Goal: Find specific page/section: Find specific page/section

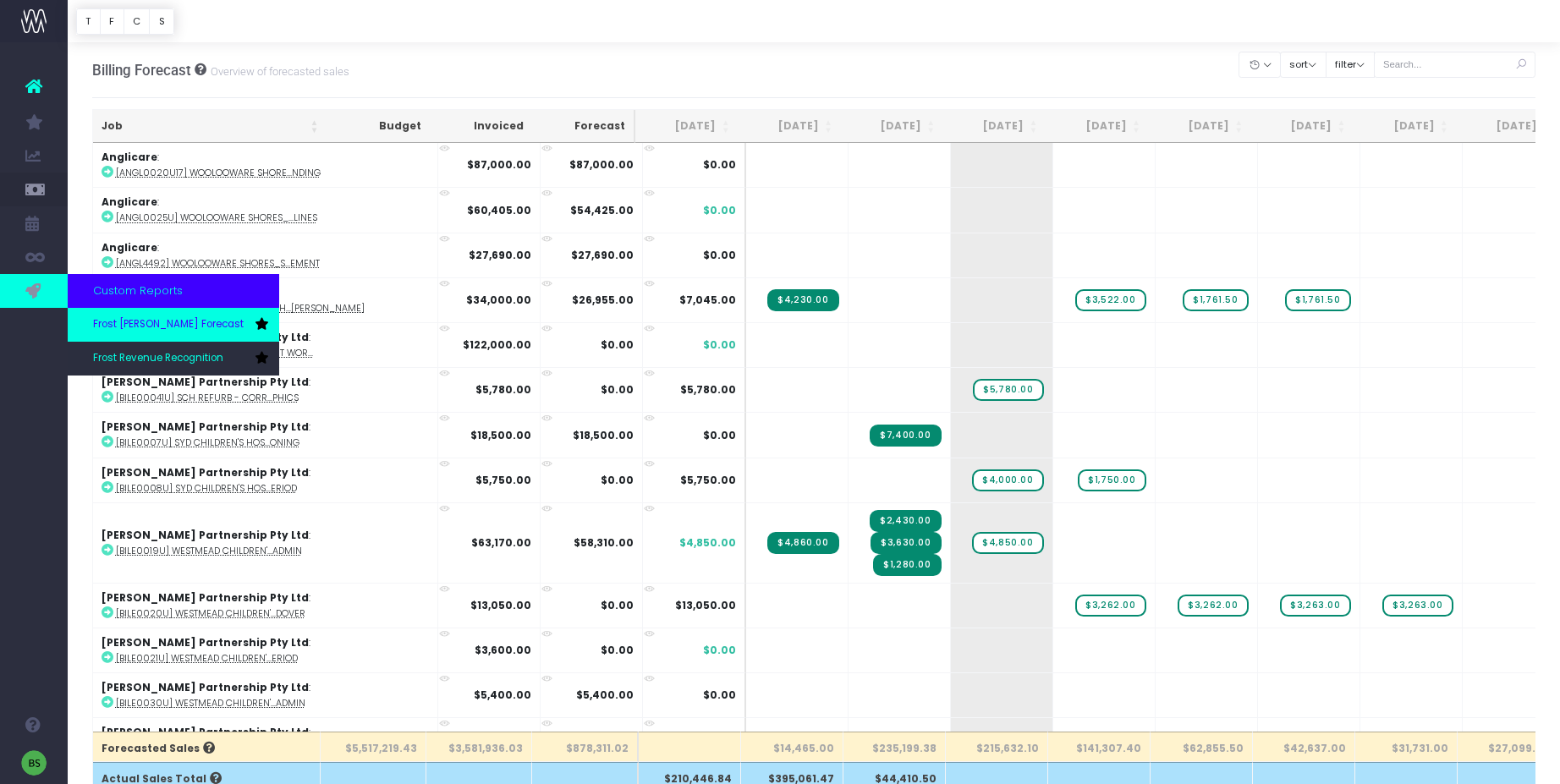
click at [125, 338] on link "Frost [PERSON_NAME] Forecast" at bounding box center [173, 324] width 211 height 33
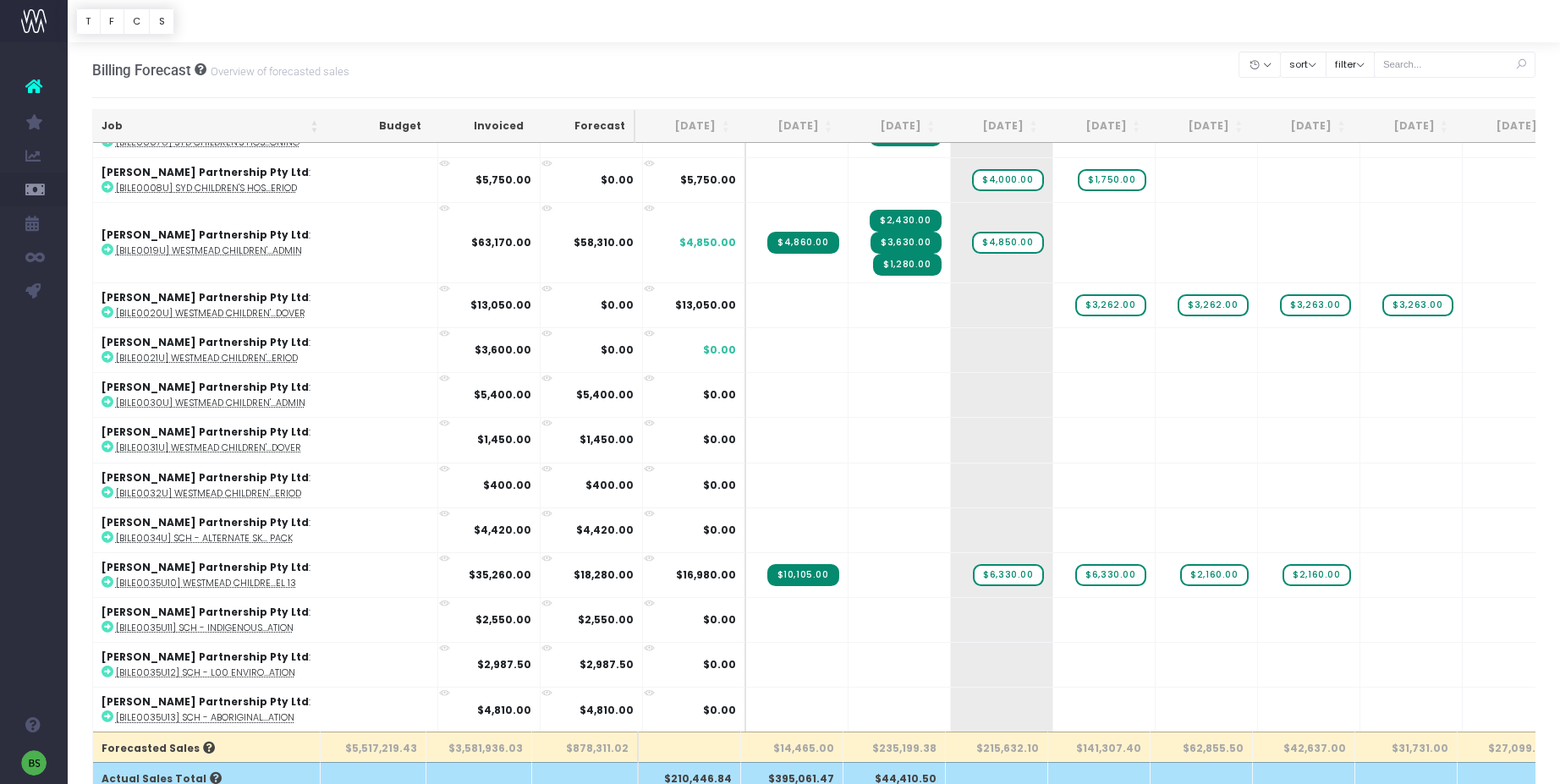
scroll to position [362, 0]
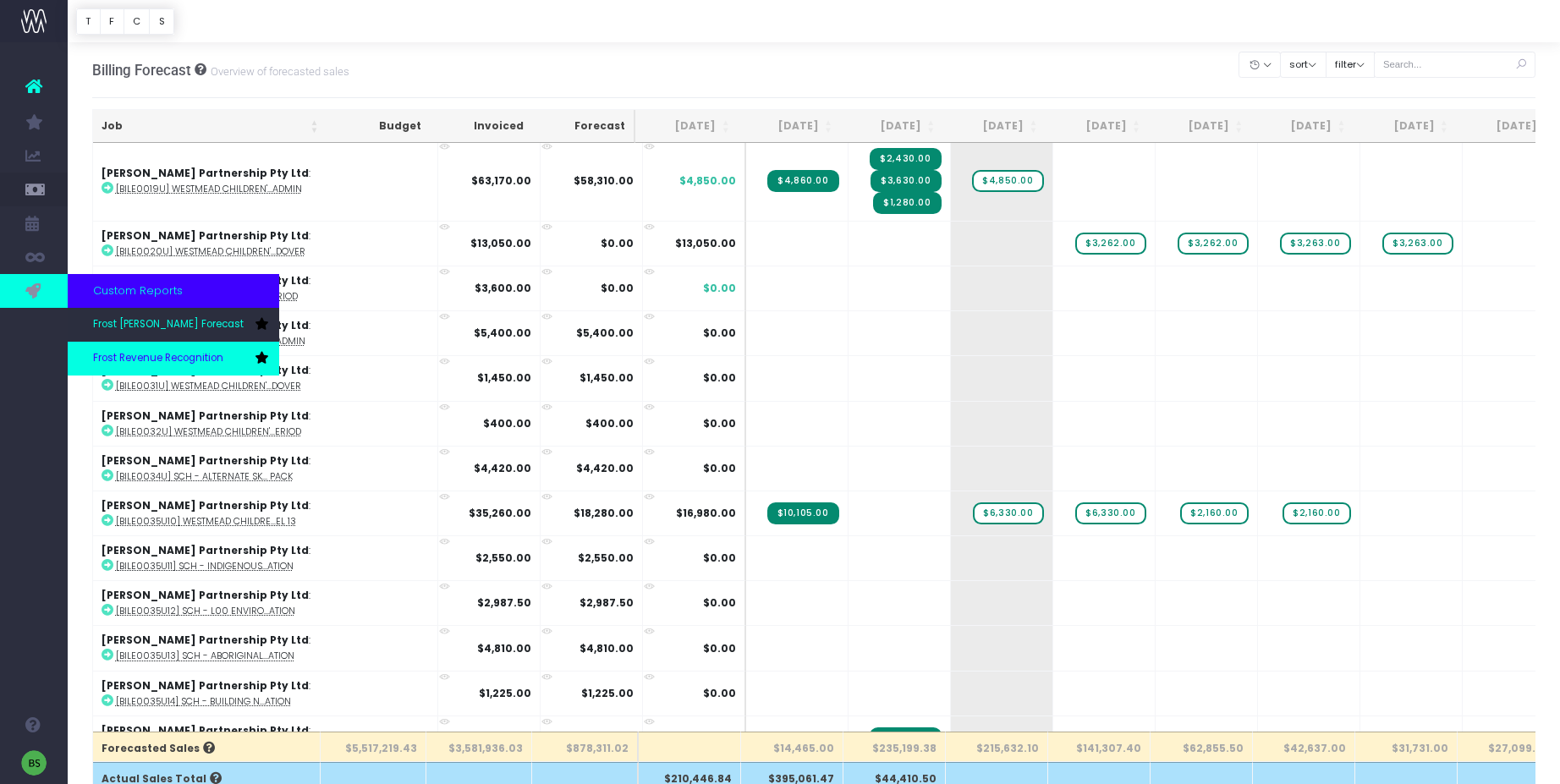
click at [190, 362] on span "Frost Revenue Recognition" at bounding box center [158, 358] width 130 height 15
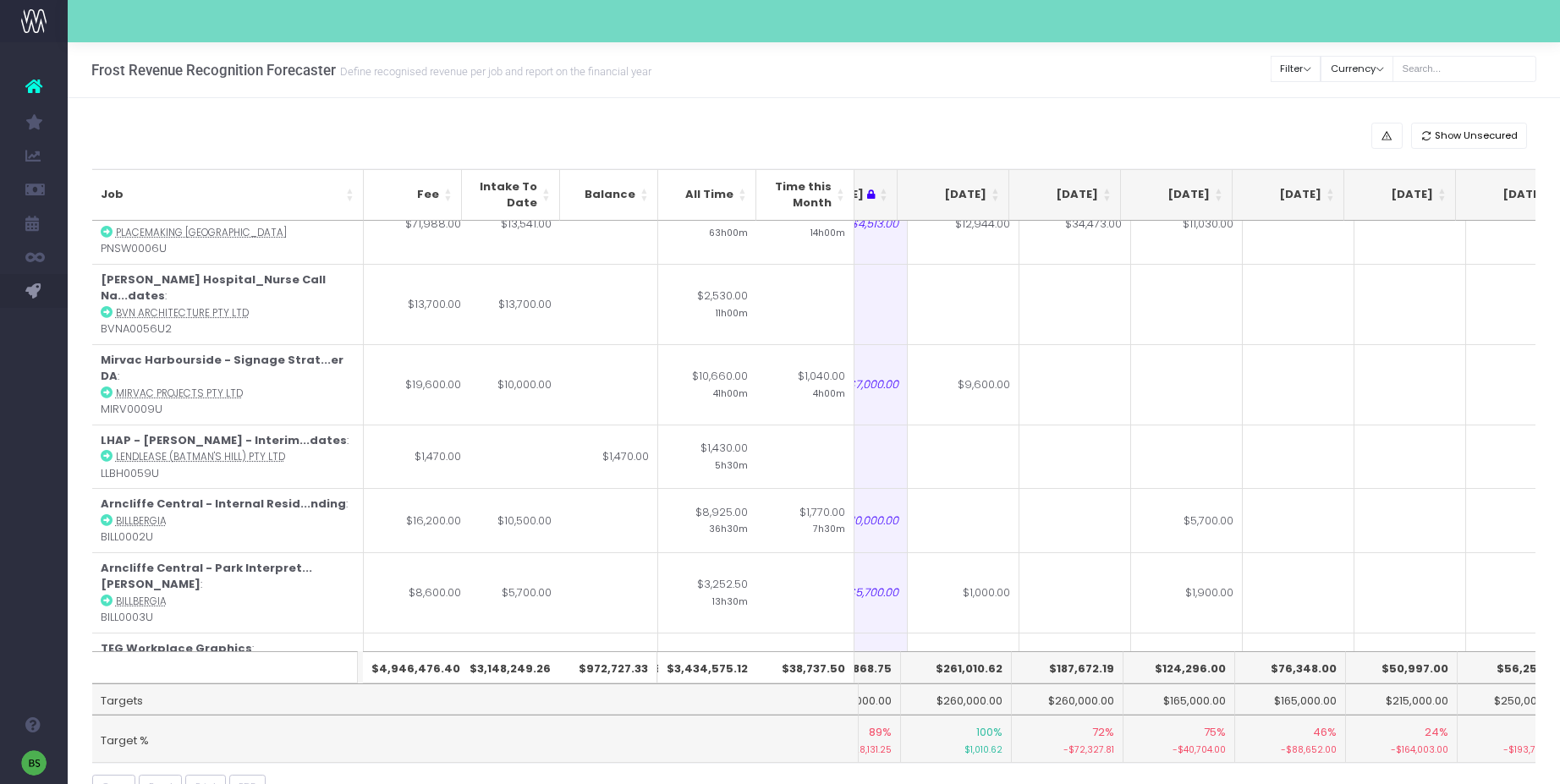
scroll to position [6732, 293]
click at [1491, 69] on input "text" at bounding box center [1464, 69] width 144 height 26
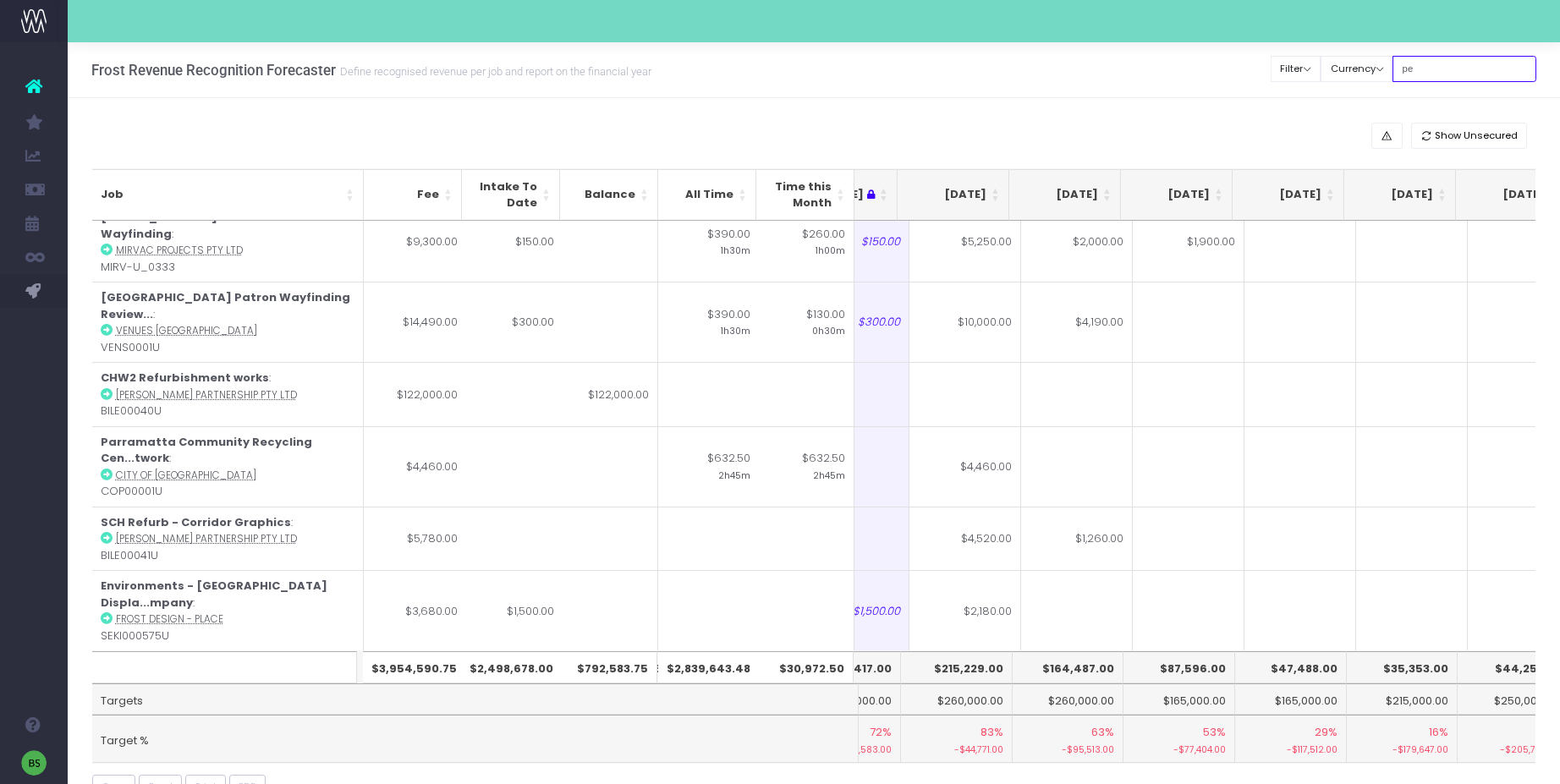
scroll to position [0, 293]
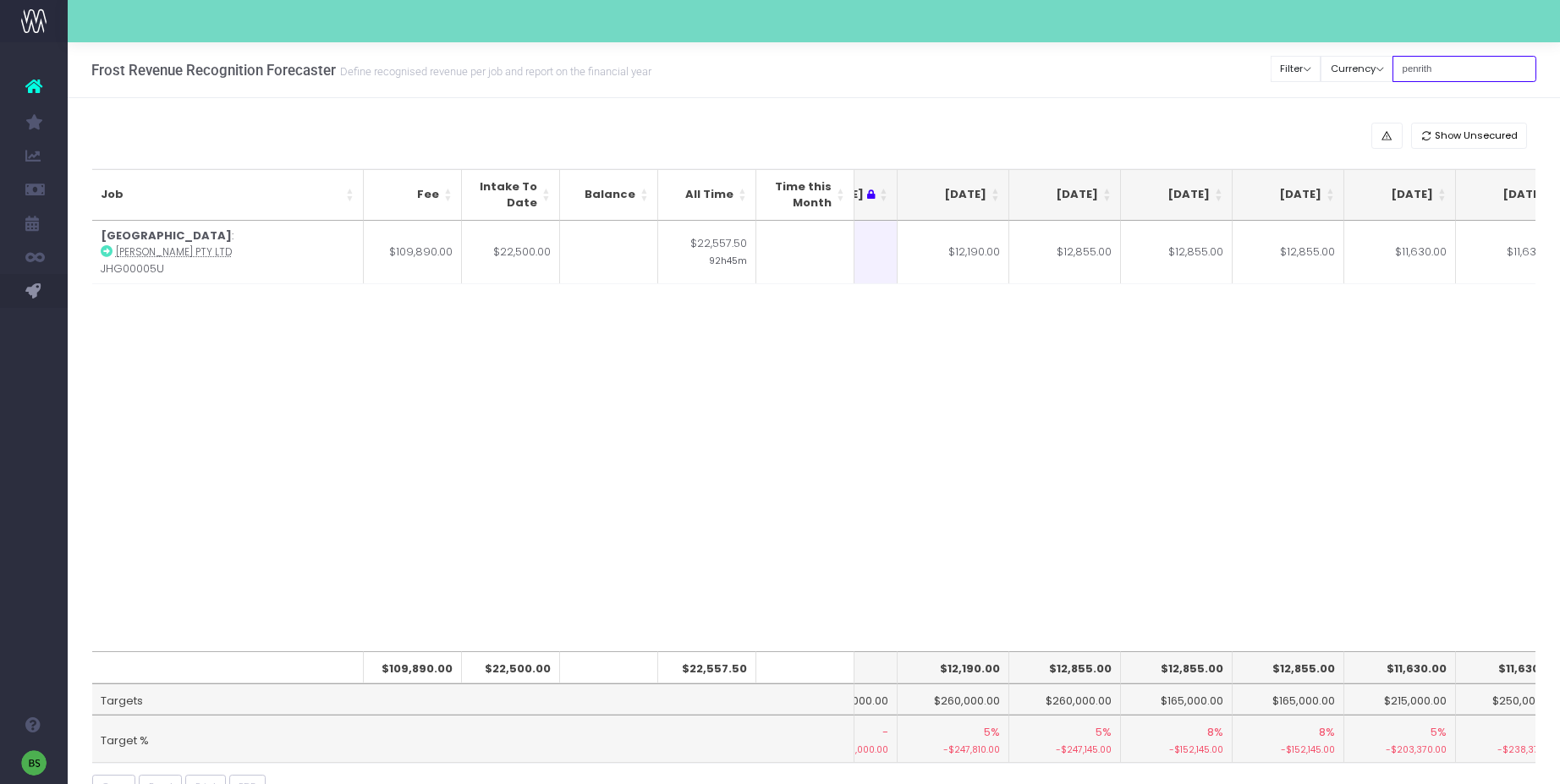
type input "penrith"
click at [971, 382] on div "Job Fee Intake To Date Balance All Time Time this Month Jul 25 Aug 25 Sep 25 Oc…" at bounding box center [814, 436] width 1444 height 432
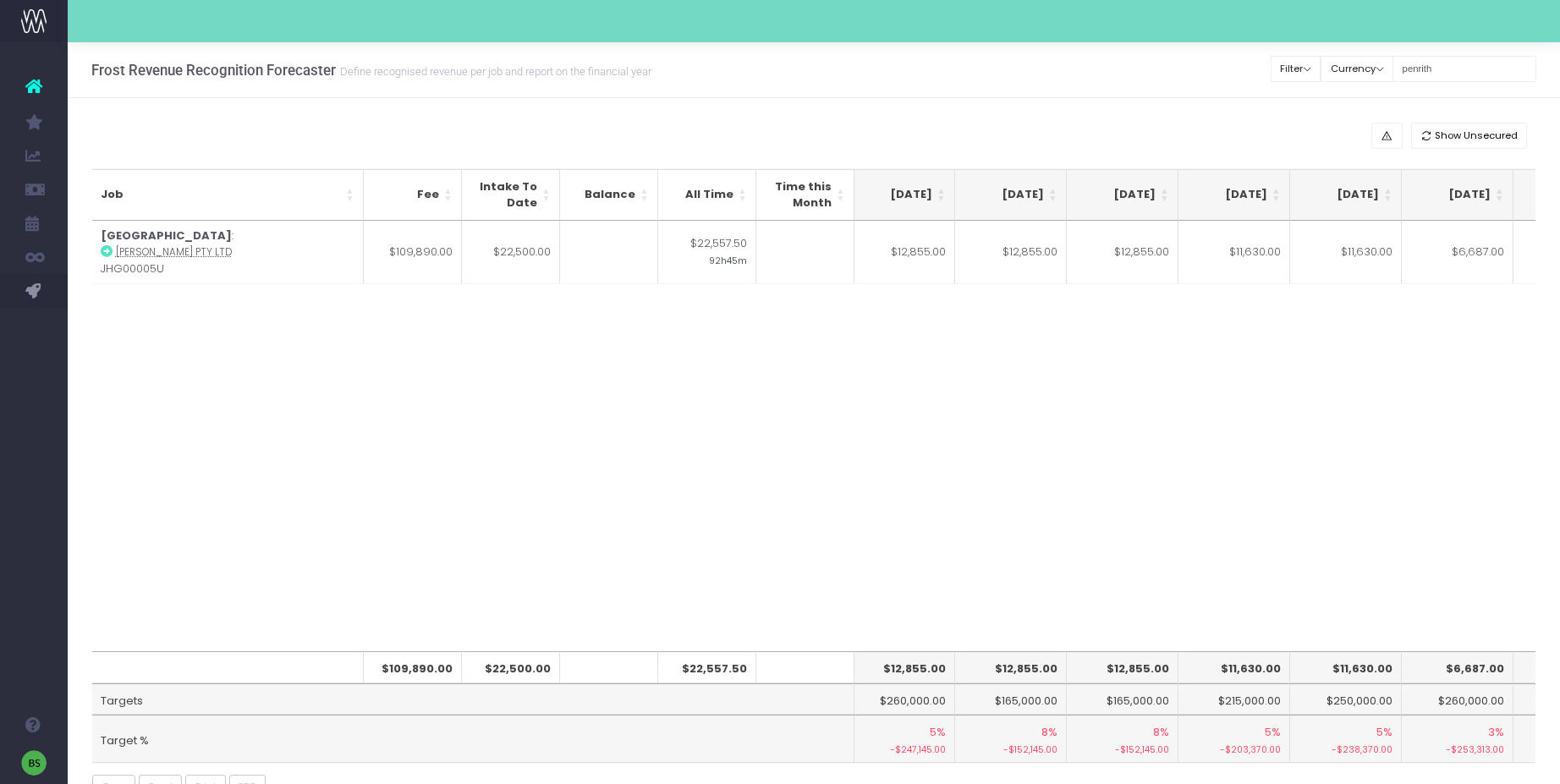
scroll to position [0, 594]
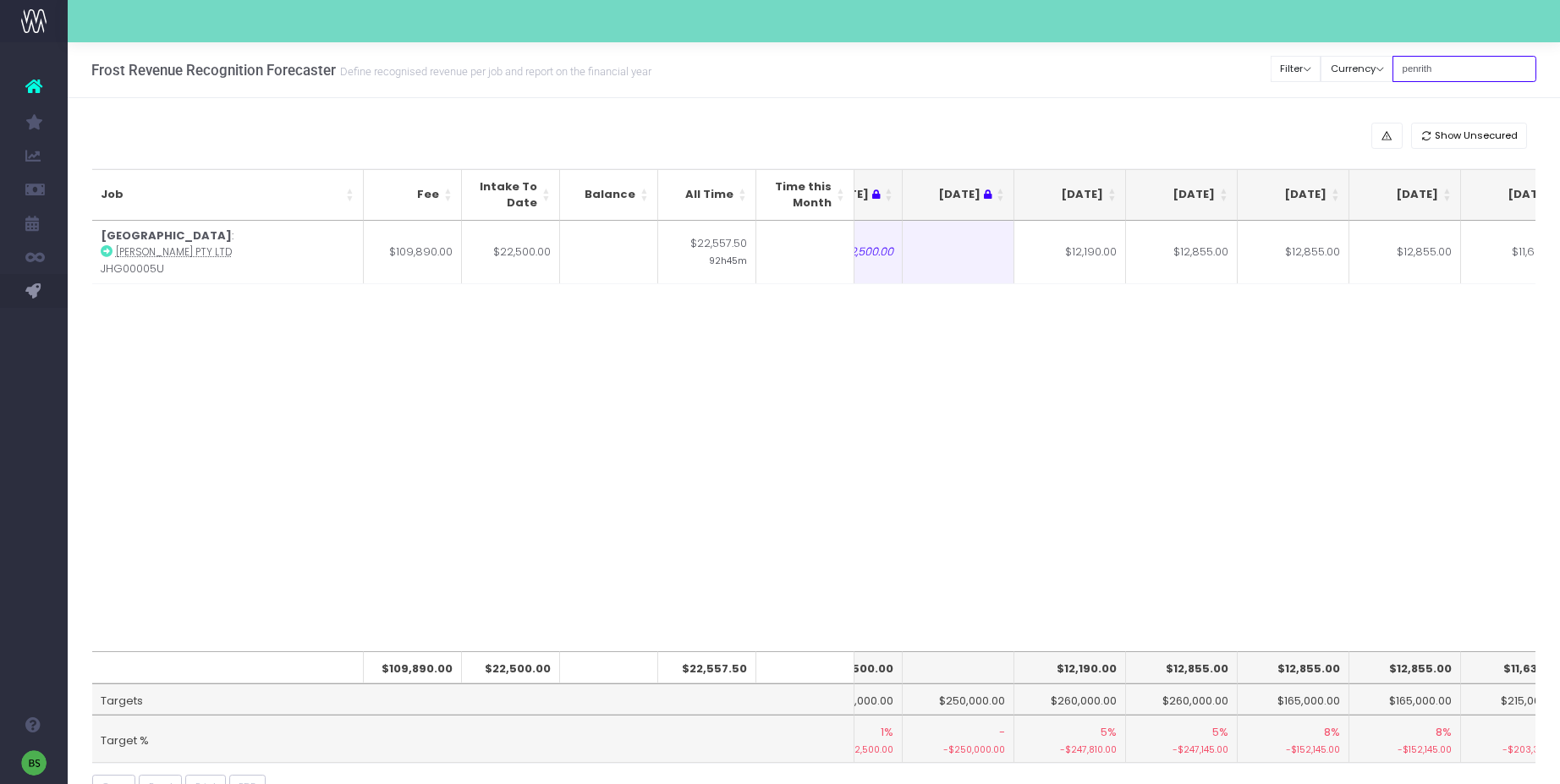
click at [1483, 73] on input "penrith" at bounding box center [1464, 69] width 144 height 26
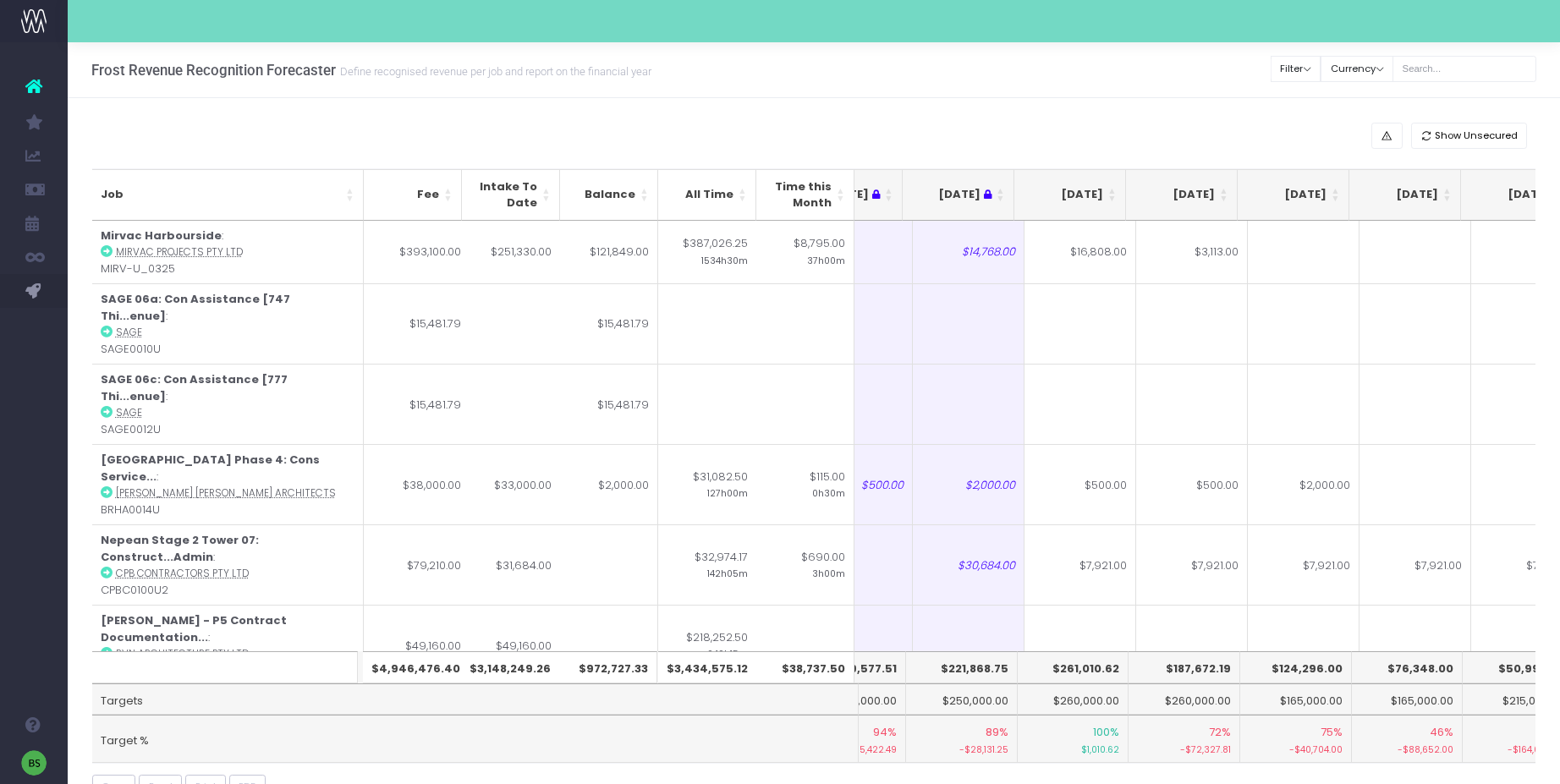
click at [1112, 191] on th "[DATE]" at bounding box center [1069, 194] width 112 height 52
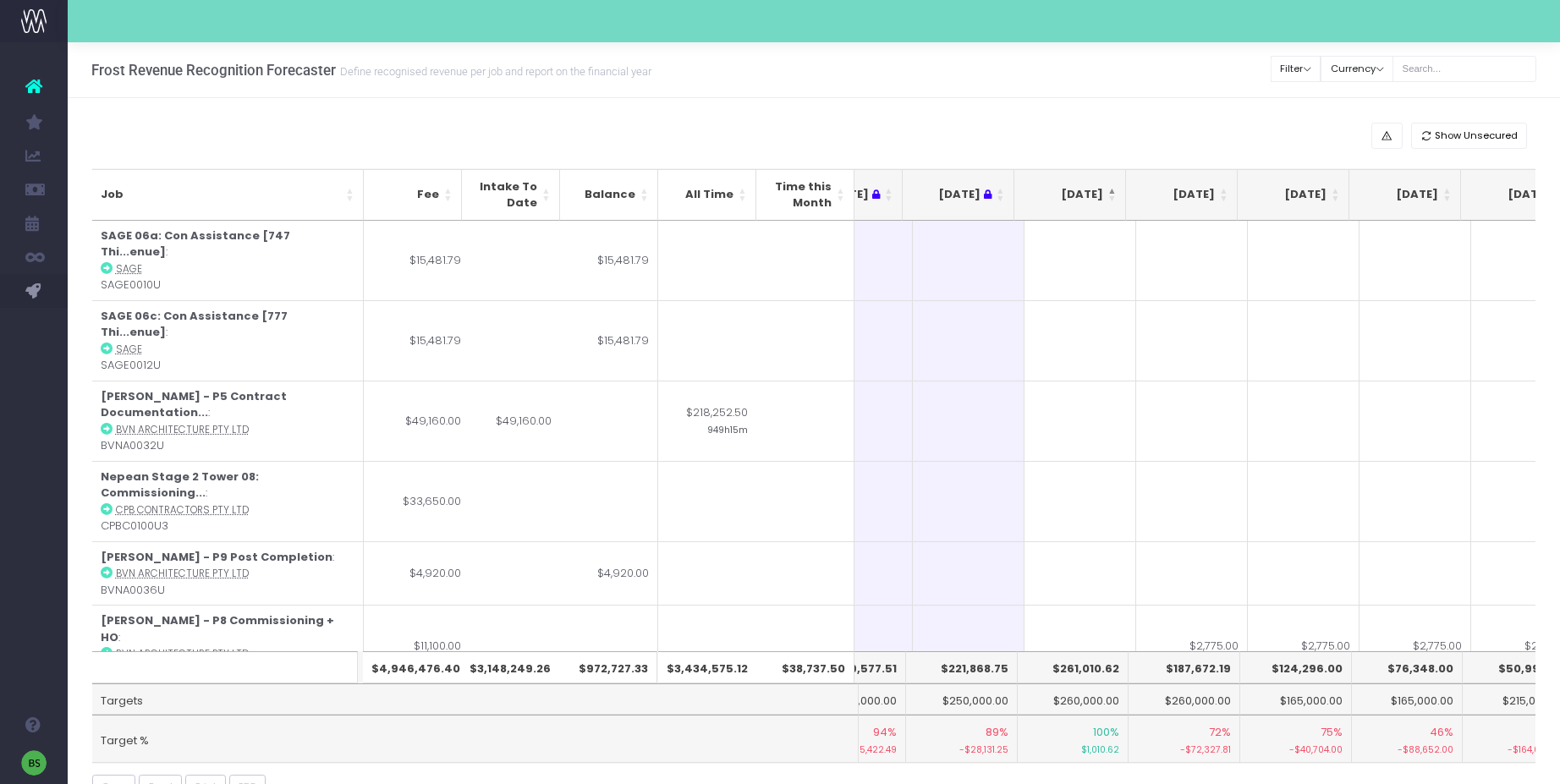
click at [1112, 191] on th "[DATE]" at bounding box center [1069, 194] width 112 height 52
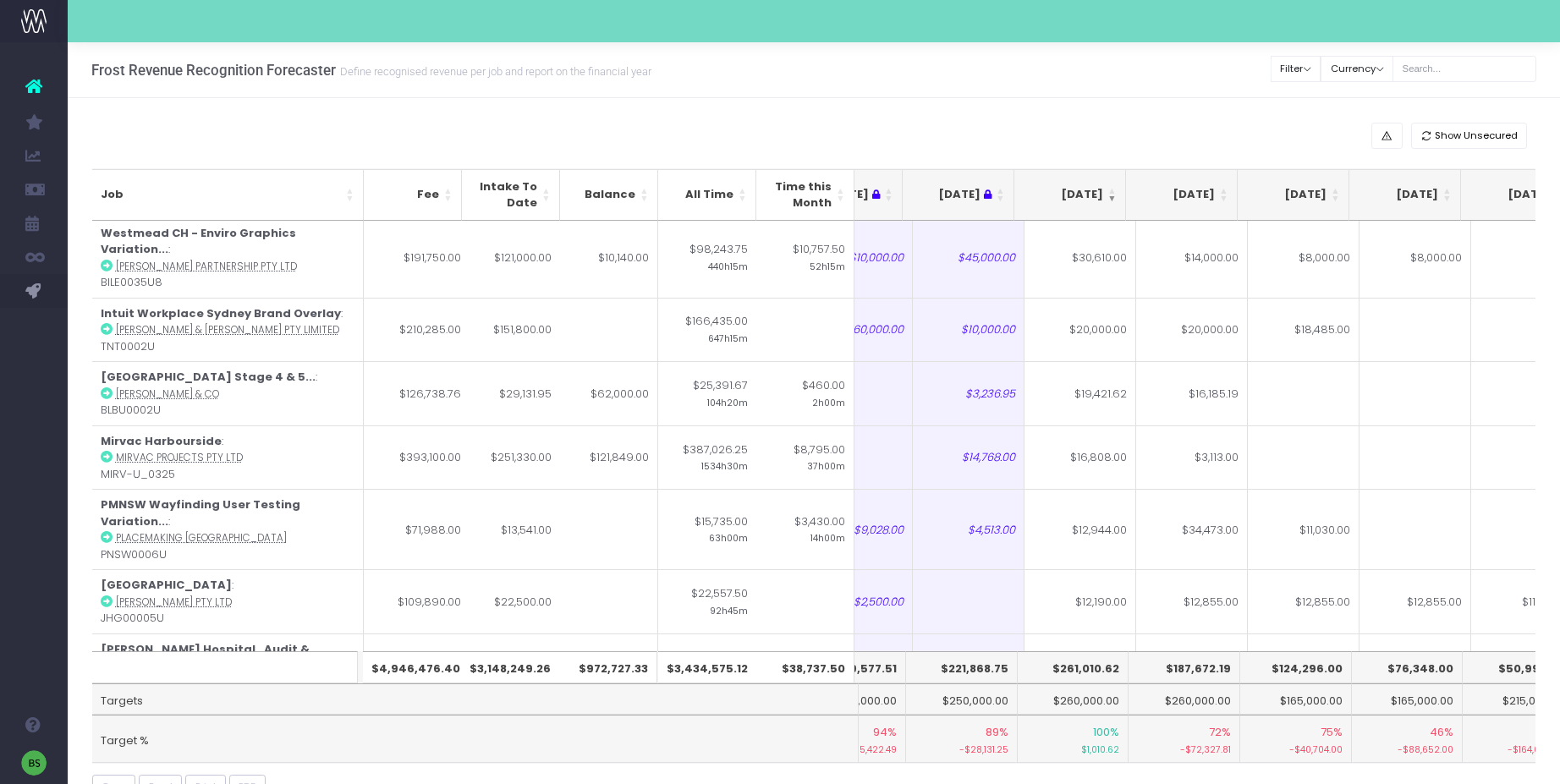
scroll to position [0, 176]
